Goal: Book appointment/travel/reservation

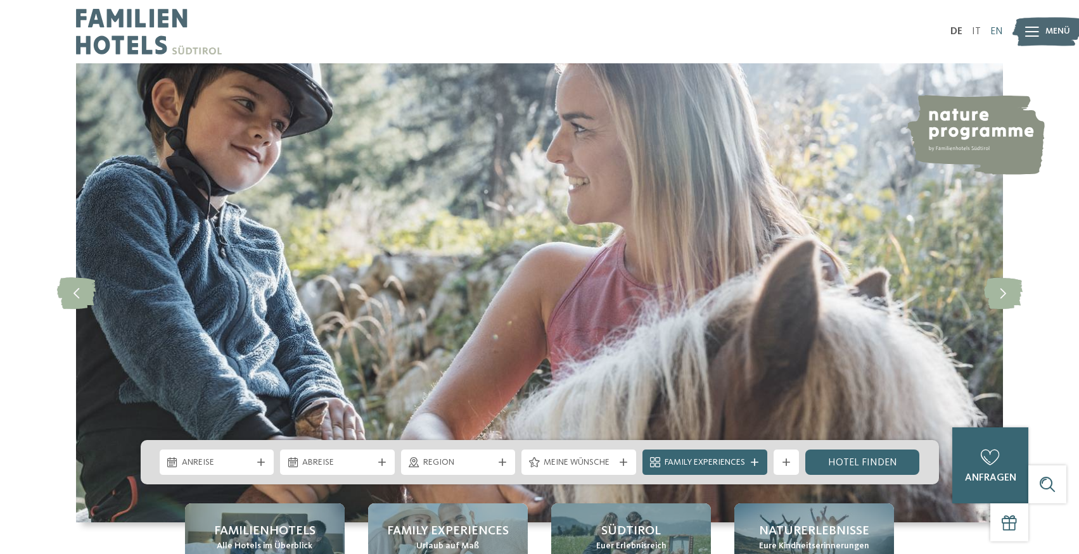
click at [999, 30] on link "EN" at bounding box center [996, 32] width 13 height 10
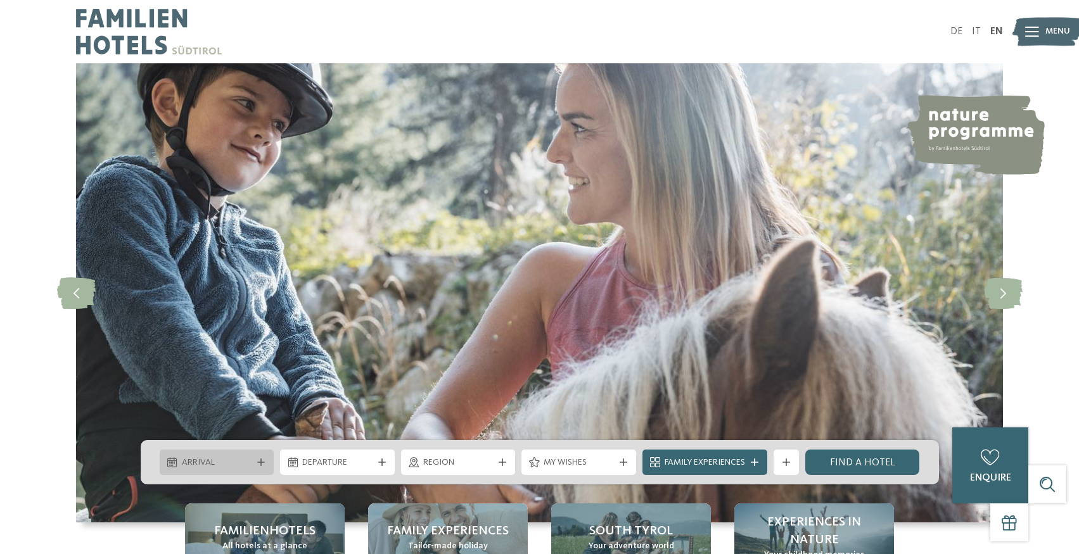
click at [229, 459] on span "Arrival" at bounding box center [217, 463] width 70 height 13
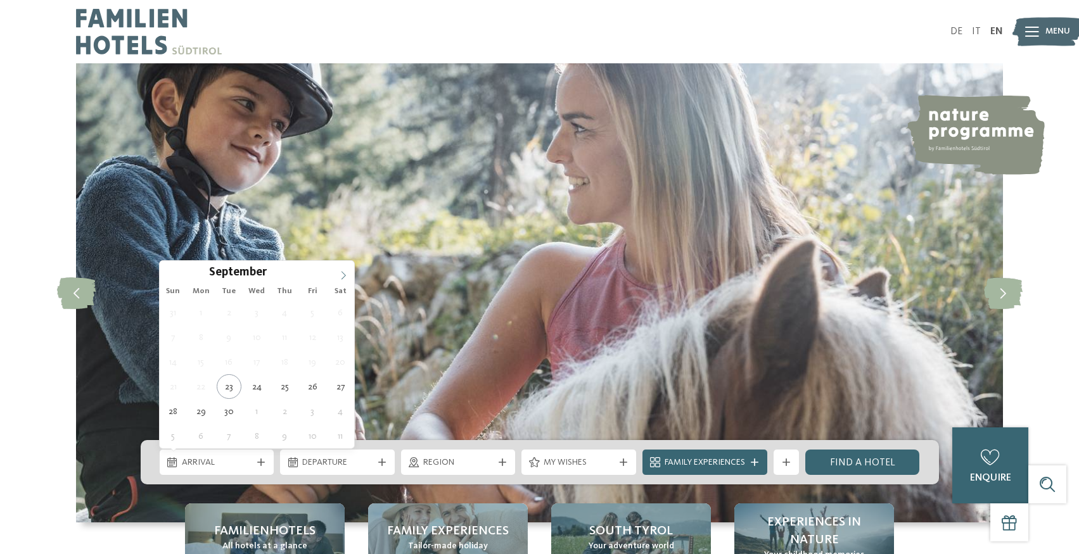
click at [341, 272] on icon at bounding box center [343, 275] width 9 height 9
type div "[DATE]"
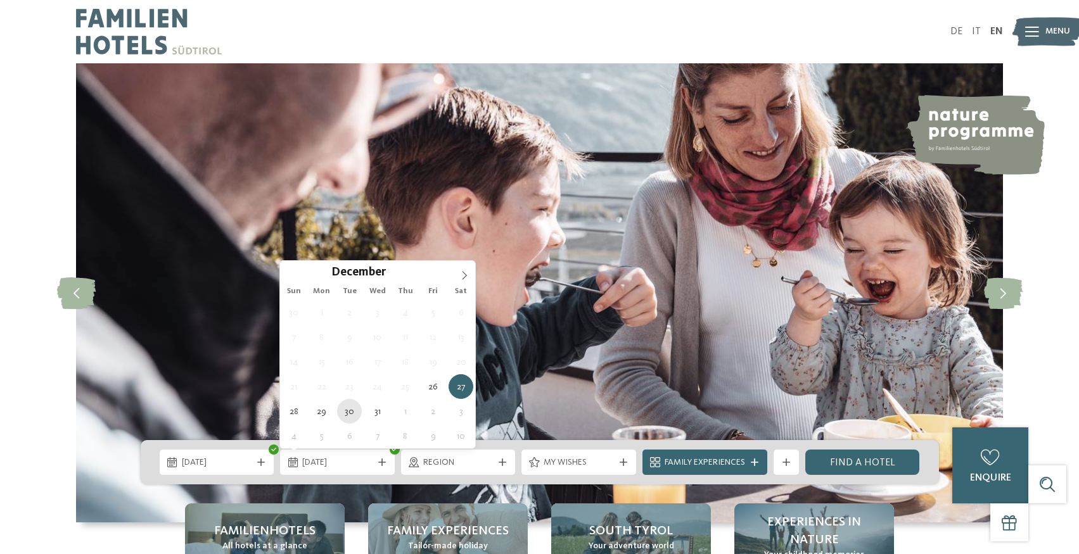
type div "[DATE]"
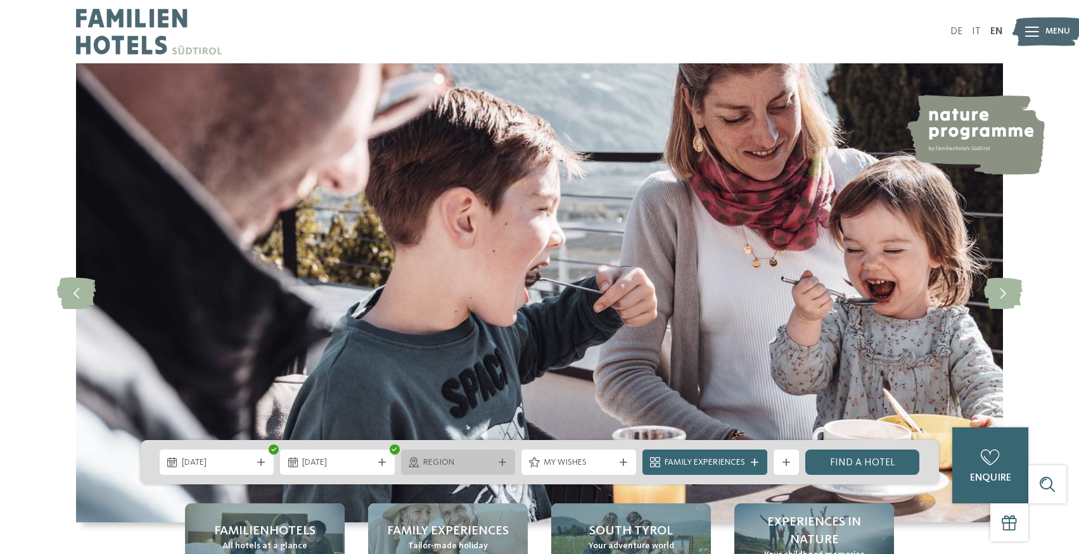
click at [487, 461] on span "Region" at bounding box center [458, 463] width 70 height 13
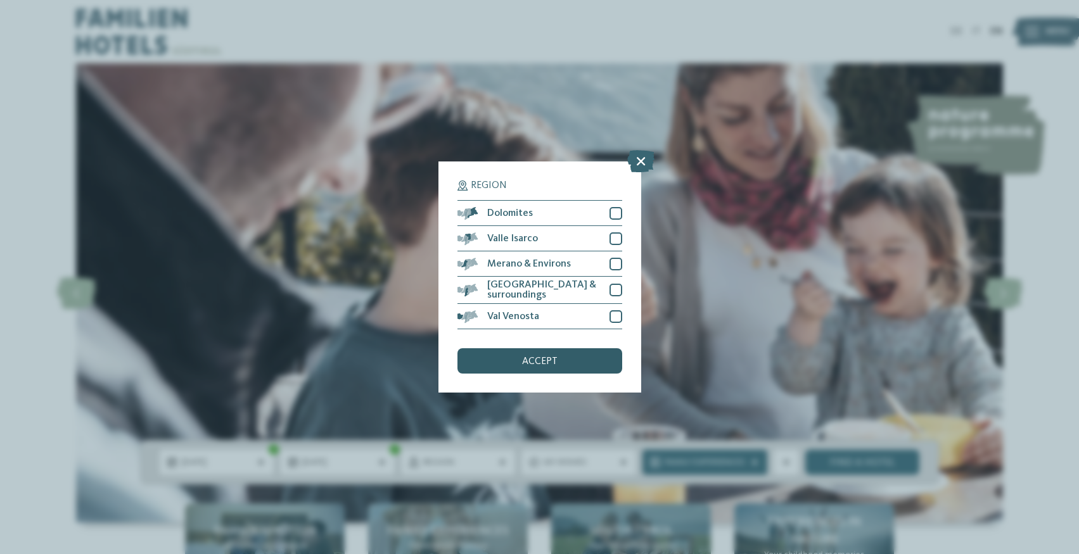
click at [561, 359] on div "accept" at bounding box center [539, 360] width 165 height 25
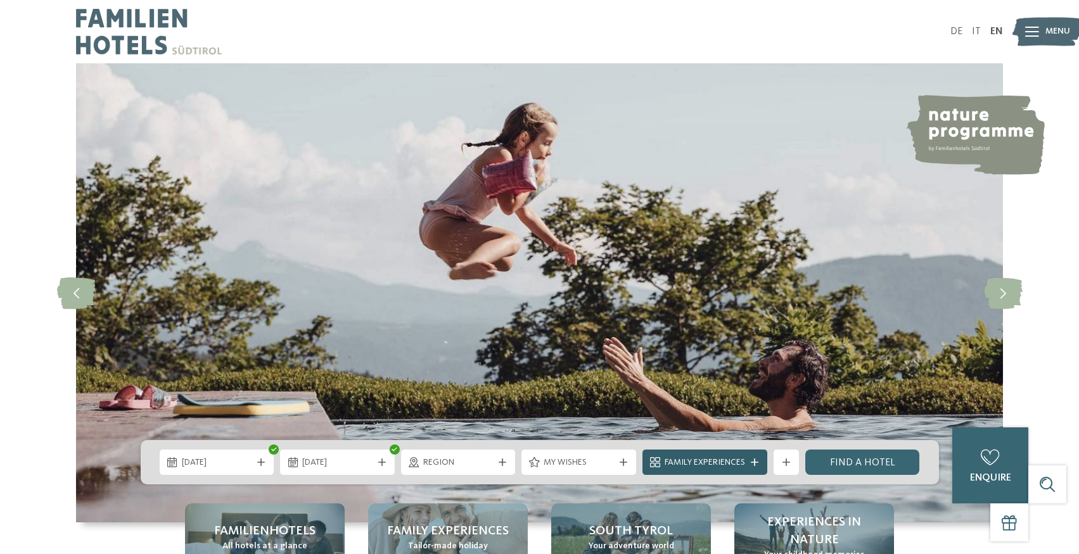
click at [748, 464] on div "Family Experiences" at bounding box center [704, 462] width 87 height 14
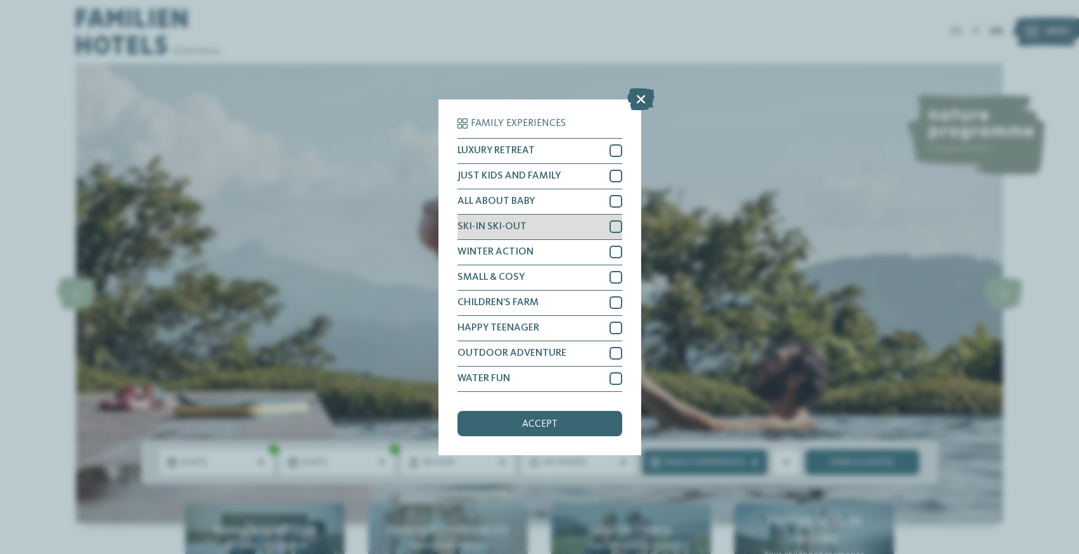
click at [616, 225] on div at bounding box center [615, 226] width 13 height 13
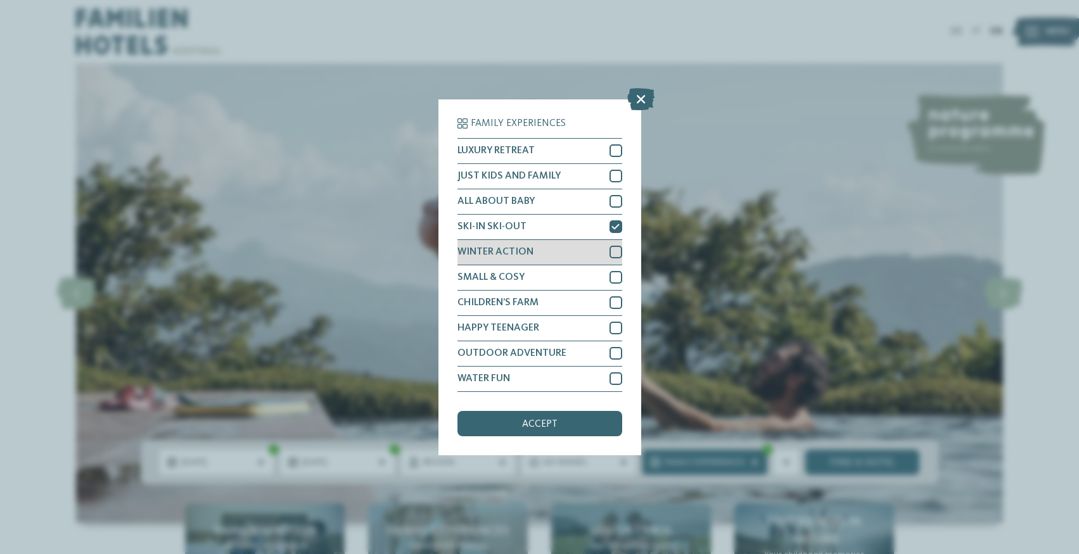
click at [614, 250] on div at bounding box center [615, 252] width 13 height 13
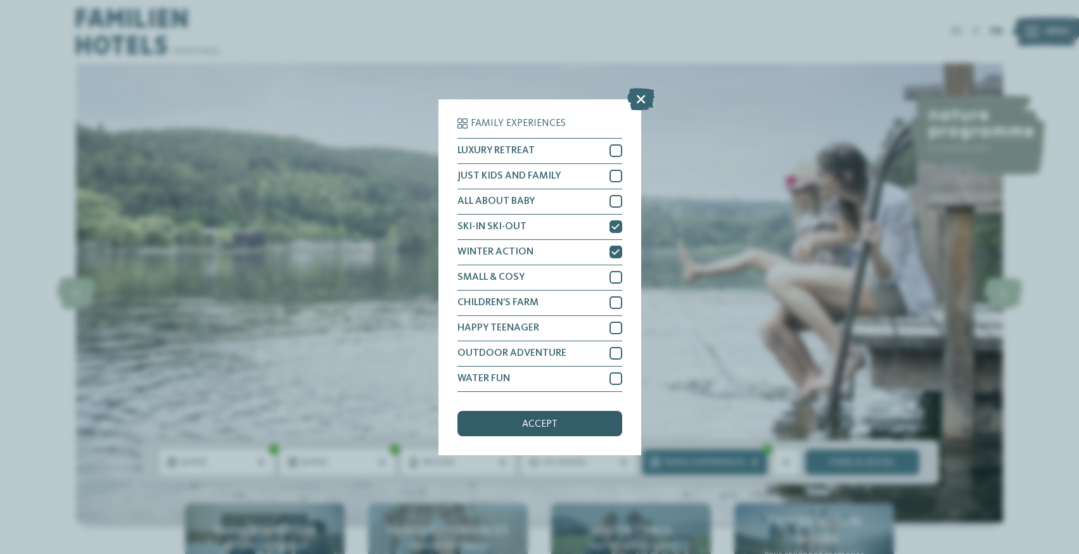
click at [538, 425] on span "accept" at bounding box center [539, 424] width 35 height 10
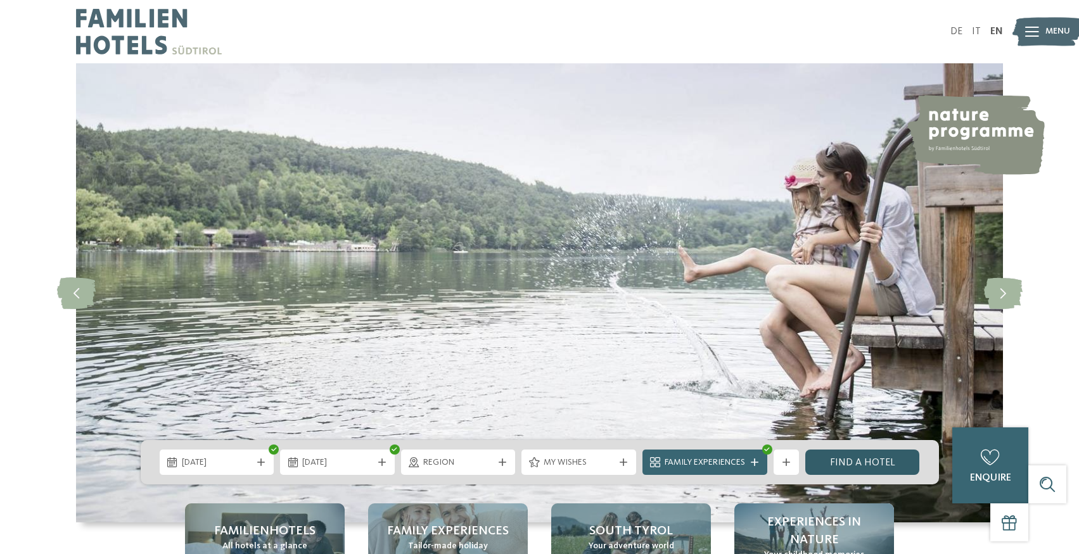
click at [886, 464] on link "Find a hotel" at bounding box center [862, 462] width 115 height 25
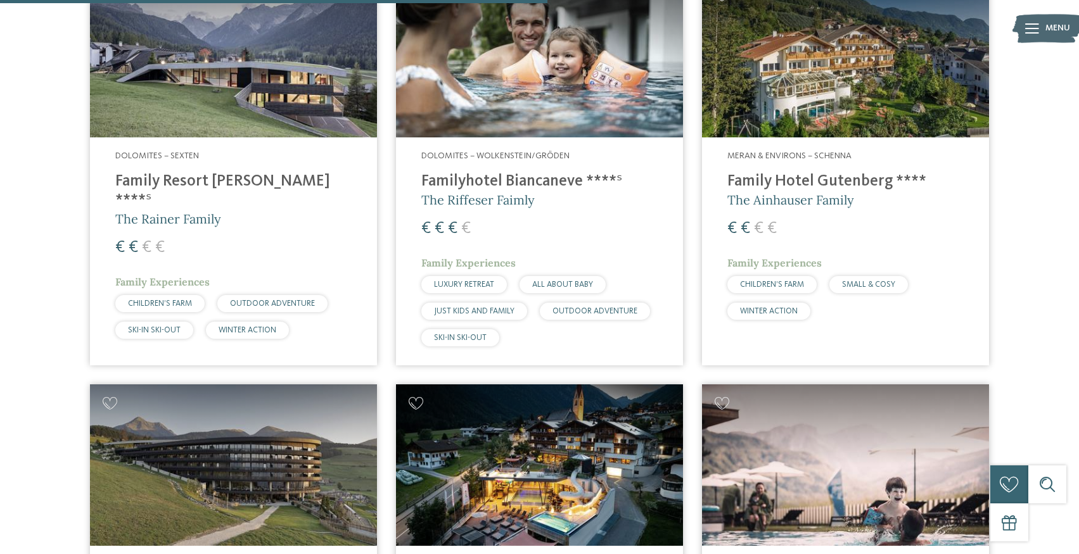
scroll to position [1373, 0]
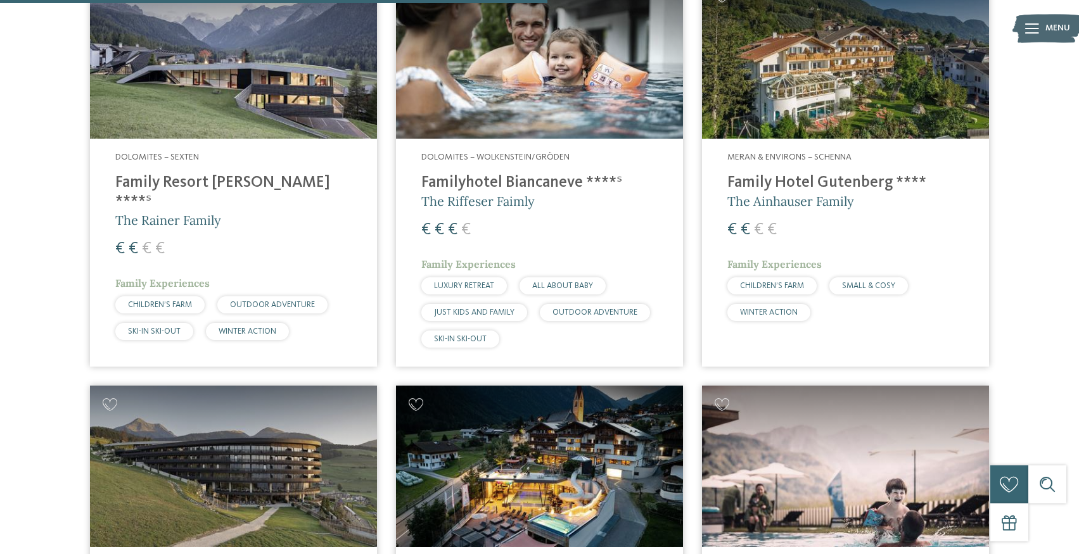
click at [825, 174] on h4 "Family Hotel Gutenberg ****" at bounding box center [845, 183] width 236 height 19
